Goal: Information Seeking & Learning: Understand process/instructions

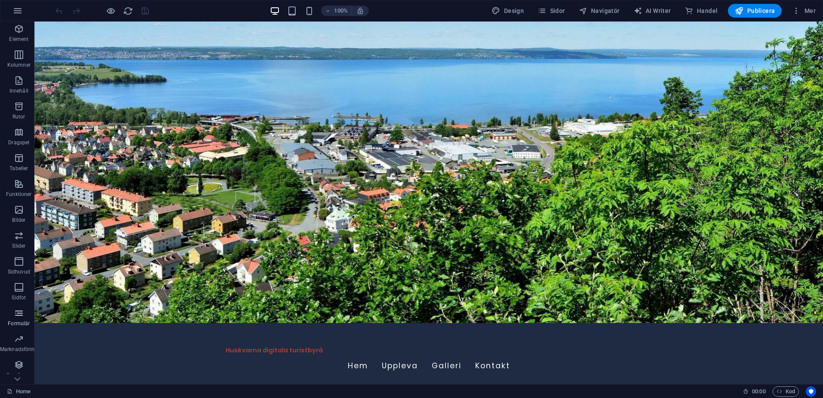
scroll to position [51, 0]
click at [23, 317] on icon "button" at bounding box center [19, 315] width 10 height 10
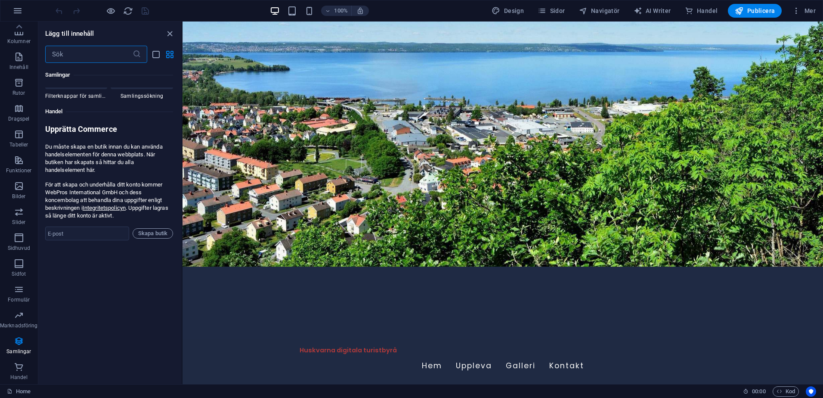
scroll to position [8262, 0]
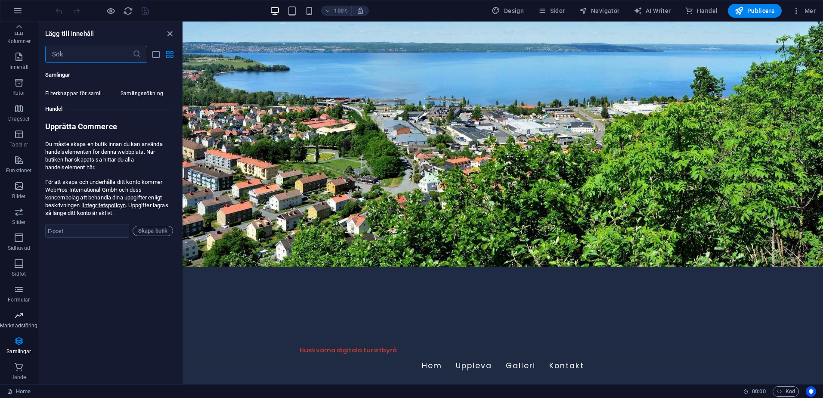
click at [19, 313] on icon "button" at bounding box center [19, 315] width 10 height 10
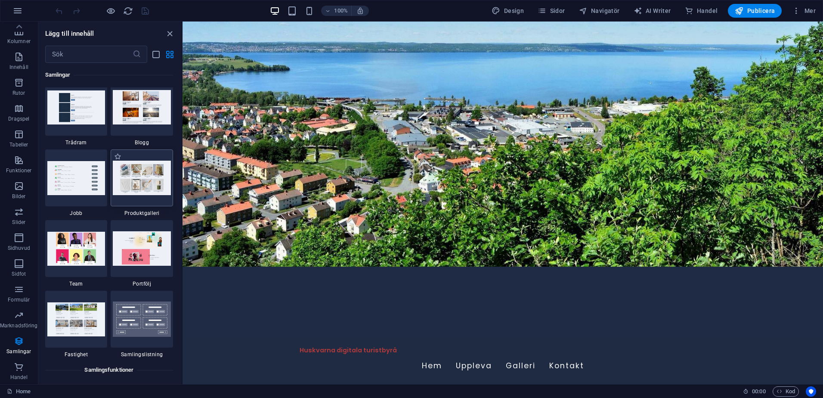
scroll to position [7830, 0]
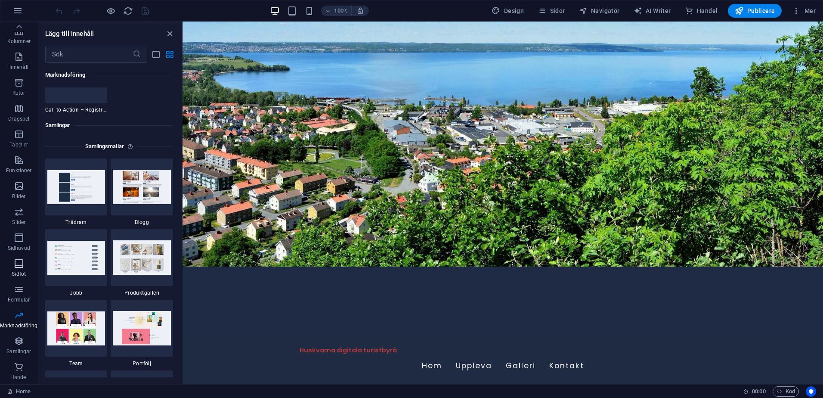
click at [20, 272] on p "Sidfot" at bounding box center [19, 273] width 14 height 7
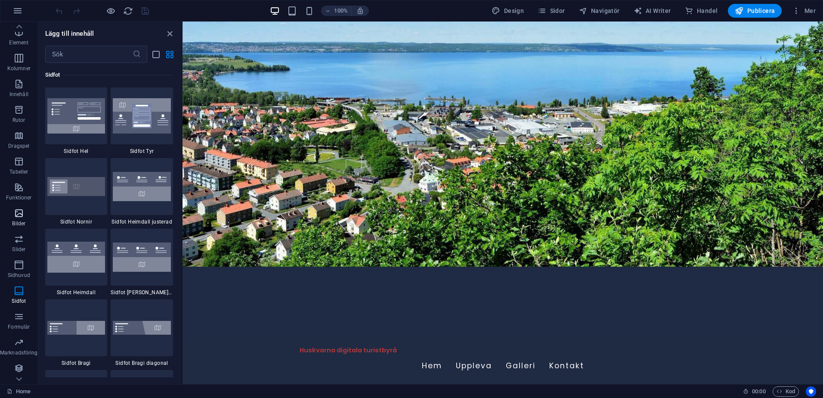
scroll to position [0, 0]
click at [19, 216] on icon "button" at bounding box center [19, 211] width 10 height 10
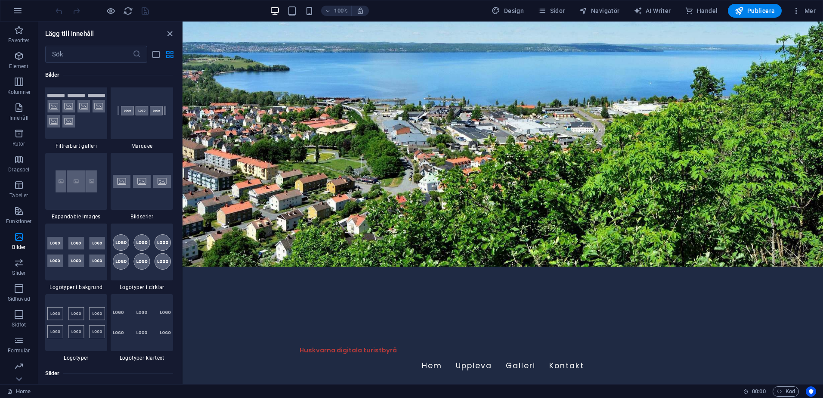
scroll to position [4733, 0]
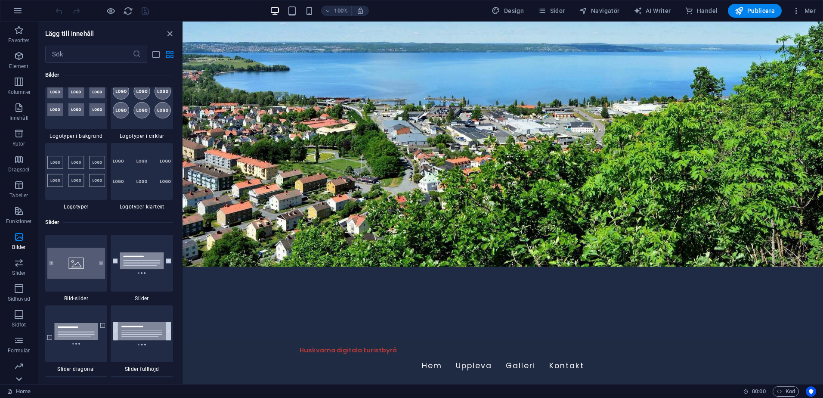
click at [15, 33] on icon at bounding box center [19, 27] width 12 height 12
click at [15, 380] on p "Handel" at bounding box center [18, 377] width 17 height 7
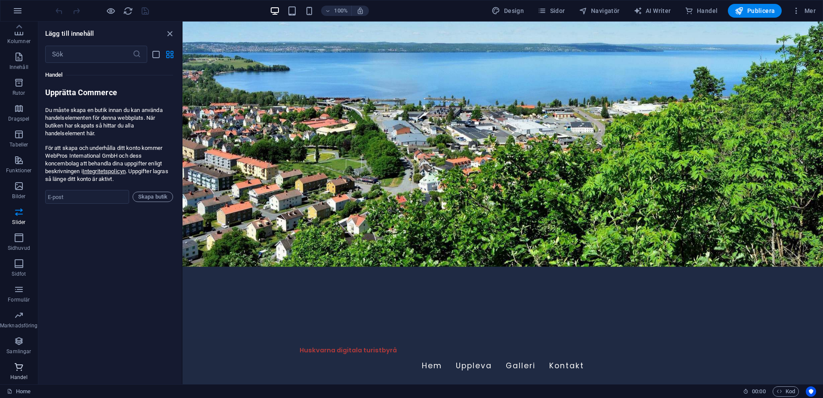
scroll to position [8296, 0]
click at [12, 10] on button "button" at bounding box center [17, 10] width 21 height 21
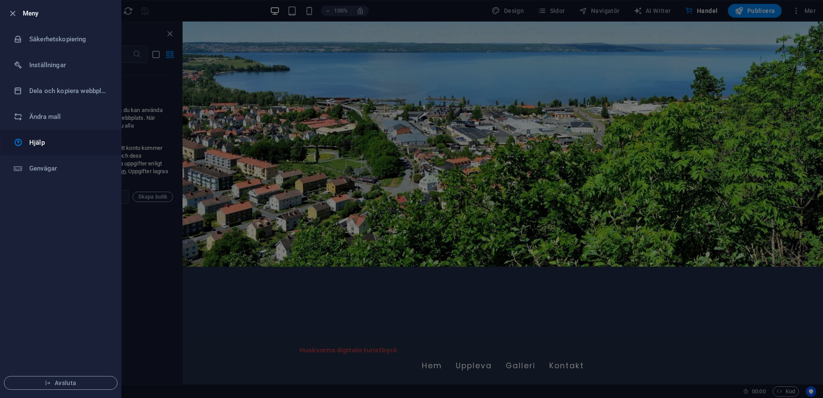
click at [40, 136] on link "Hjälp" at bounding box center [60, 143] width 121 height 26
